Goal: Information Seeking & Learning: Learn about a topic

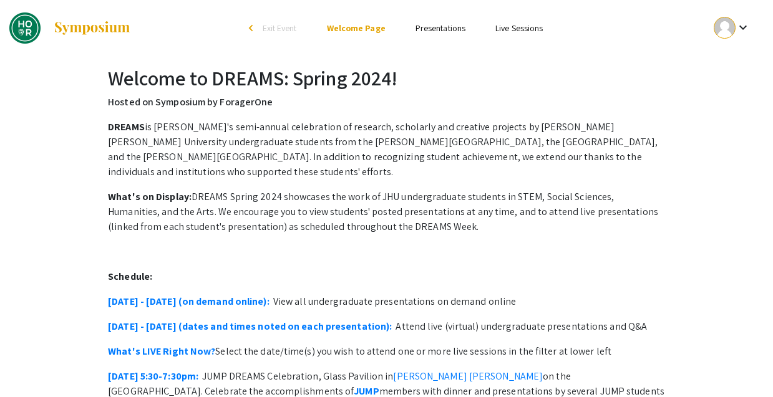
click at [447, 31] on link "Presentations" at bounding box center [441, 27] width 50 height 11
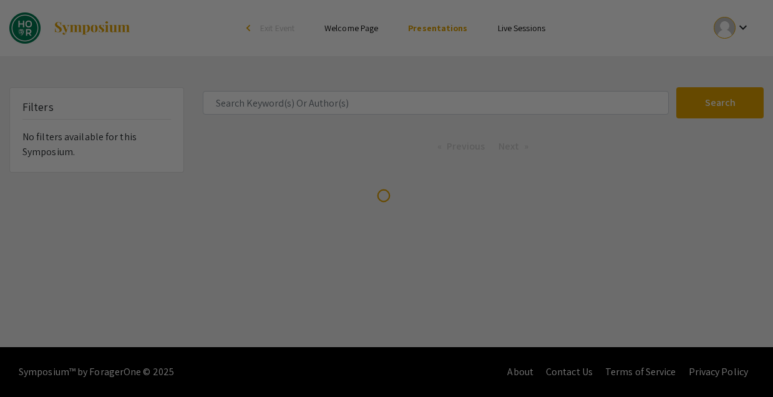
click at [361, 97] on div at bounding box center [386, 198] width 773 height 397
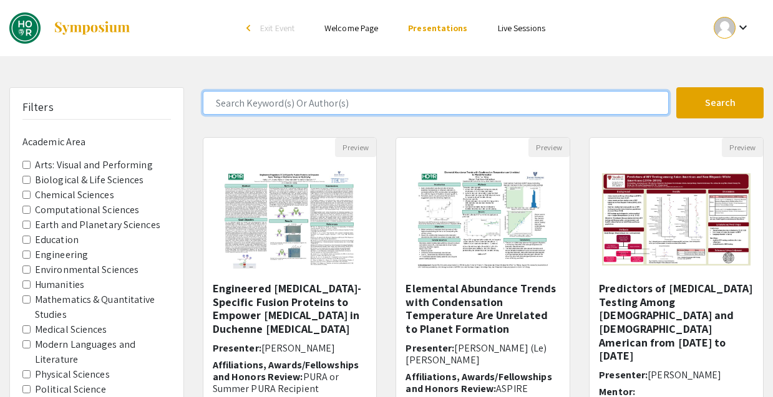
click at [345, 101] on input "Search Keyword(s) Or Author(s)" at bounding box center [436, 103] width 466 height 24
type input "[PERSON_NAME]"
click at [586, 87] on button "Search" at bounding box center [719, 102] width 87 height 31
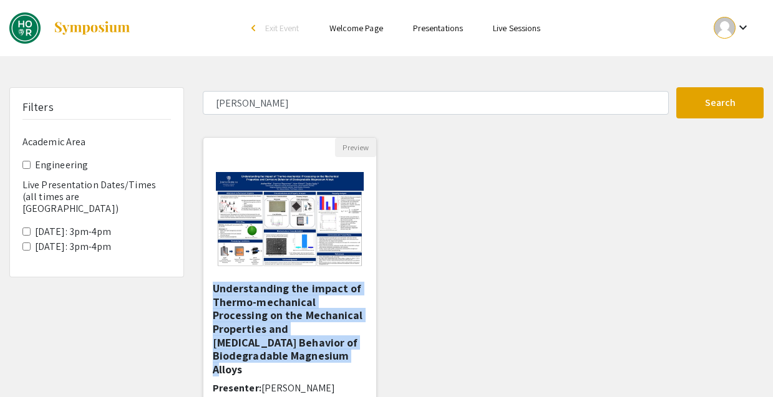
drag, startPoint x: 211, startPoint y: 290, endPoint x: 304, endPoint y: 357, distance: 115.0
click at [304, 357] on div "Understanding the impact of Thermo-mechanical Processing on the Mechanical Prop…" at bounding box center [289, 347] width 173 height 130
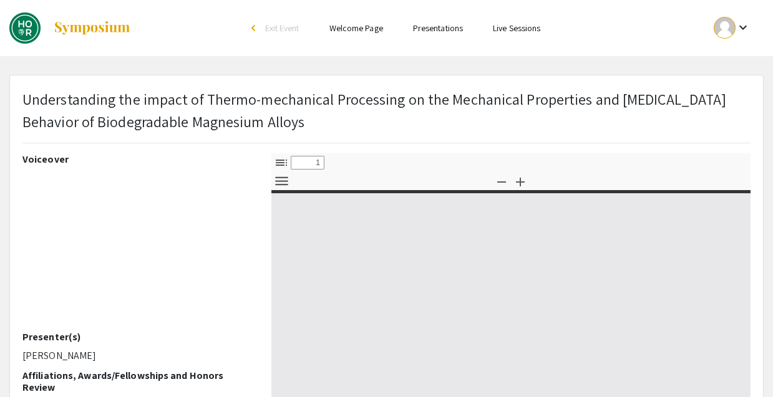
select select "custom"
type input "0"
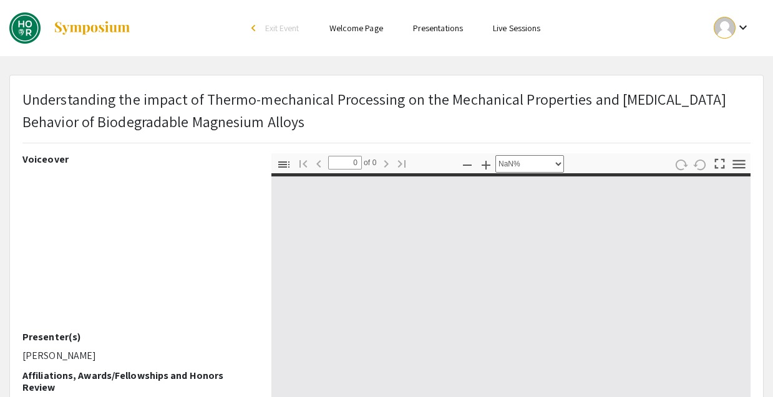
select select "auto"
type input "1"
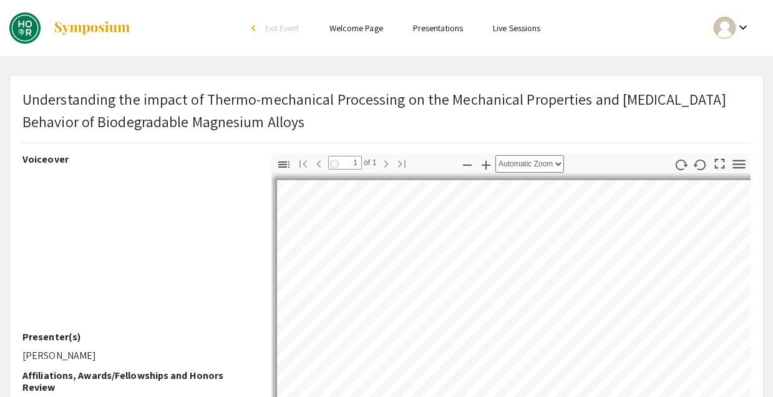
select select "custom"
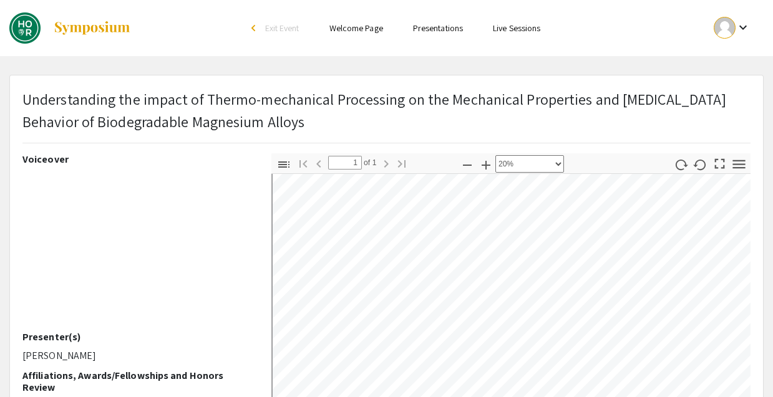
scroll to position [18, 4]
click at [259, 92] on p "Understanding the impact of Thermo-mechanical Processing on the Mechanical Prop…" at bounding box center [386, 110] width 728 height 45
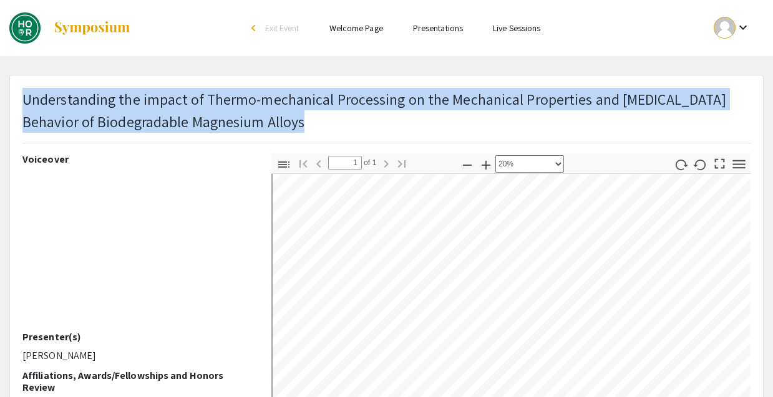
click at [259, 92] on p "Understanding the impact of Thermo-mechanical Processing on the Mechanical Prop…" at bounding box center [386, 110] width 728 height 45
copy p "Understanding the impact of Thermo-mechanical Processing on the Mechanical Prop…"
